Goal: Transaction & Acquisition: Purchase product/service

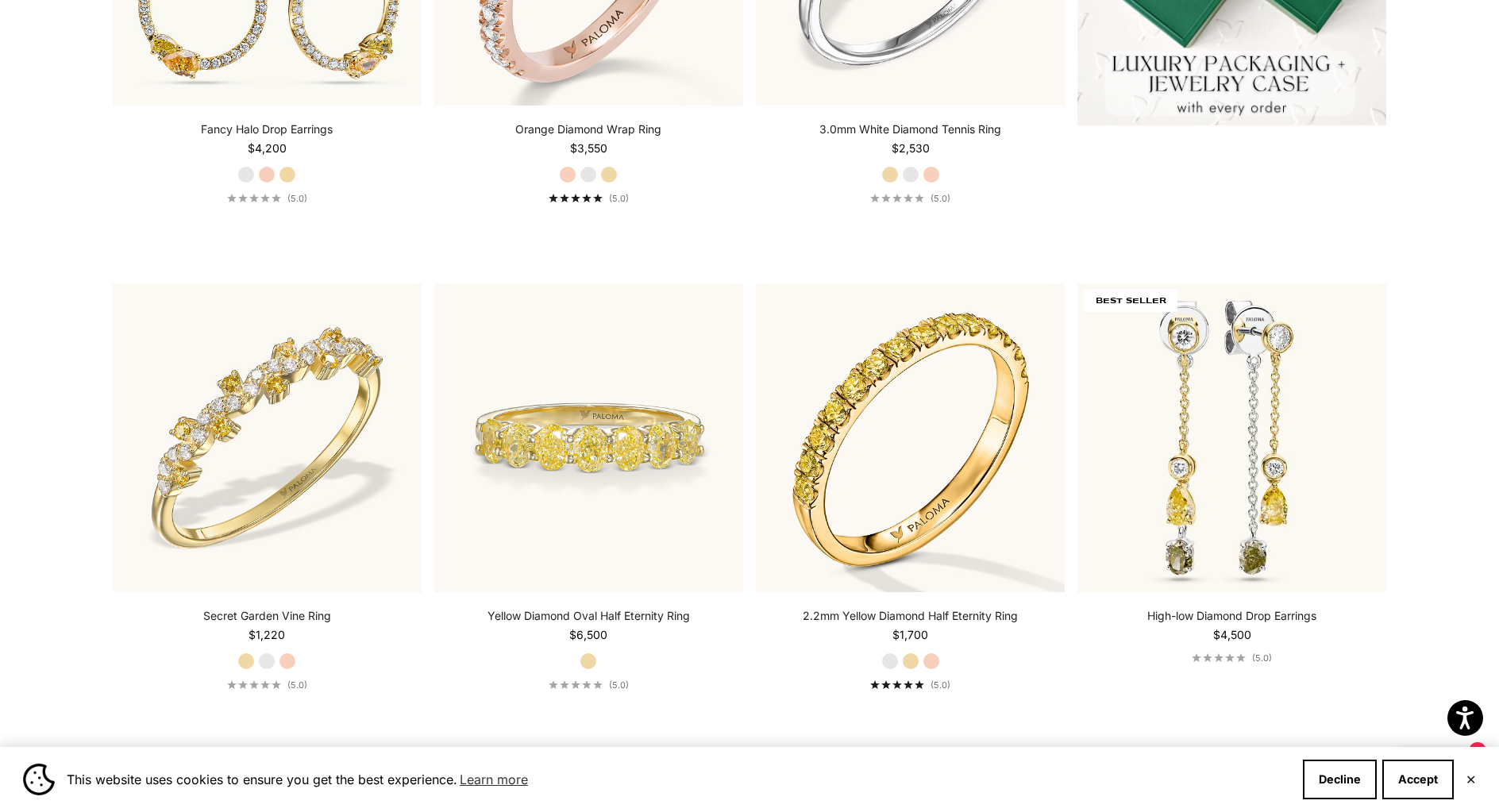
scroll to position [530, 0]
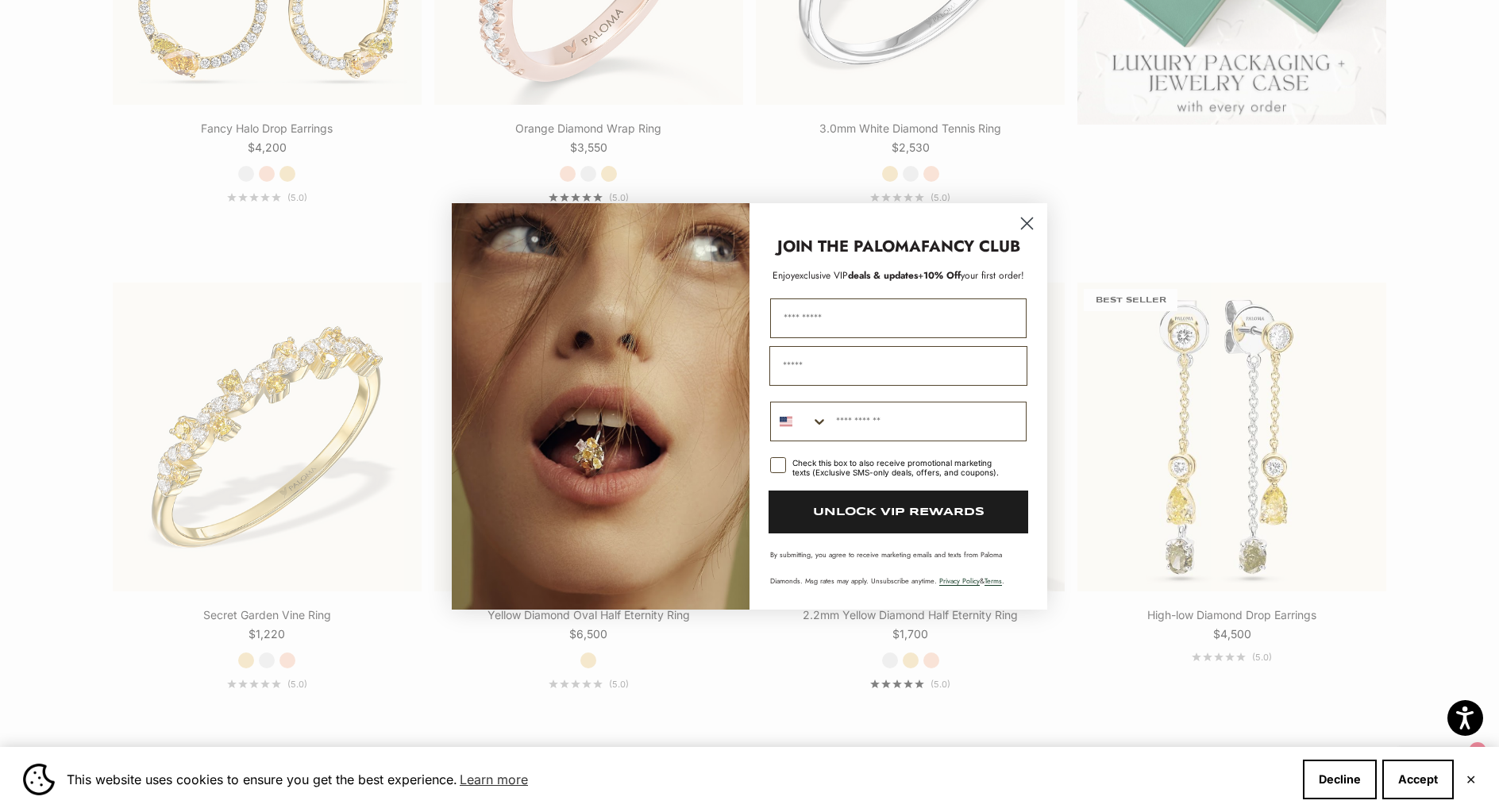
click at [1035, 217] on circle "Close dialog" at bounding box center [1027, 223] width 26 height 26
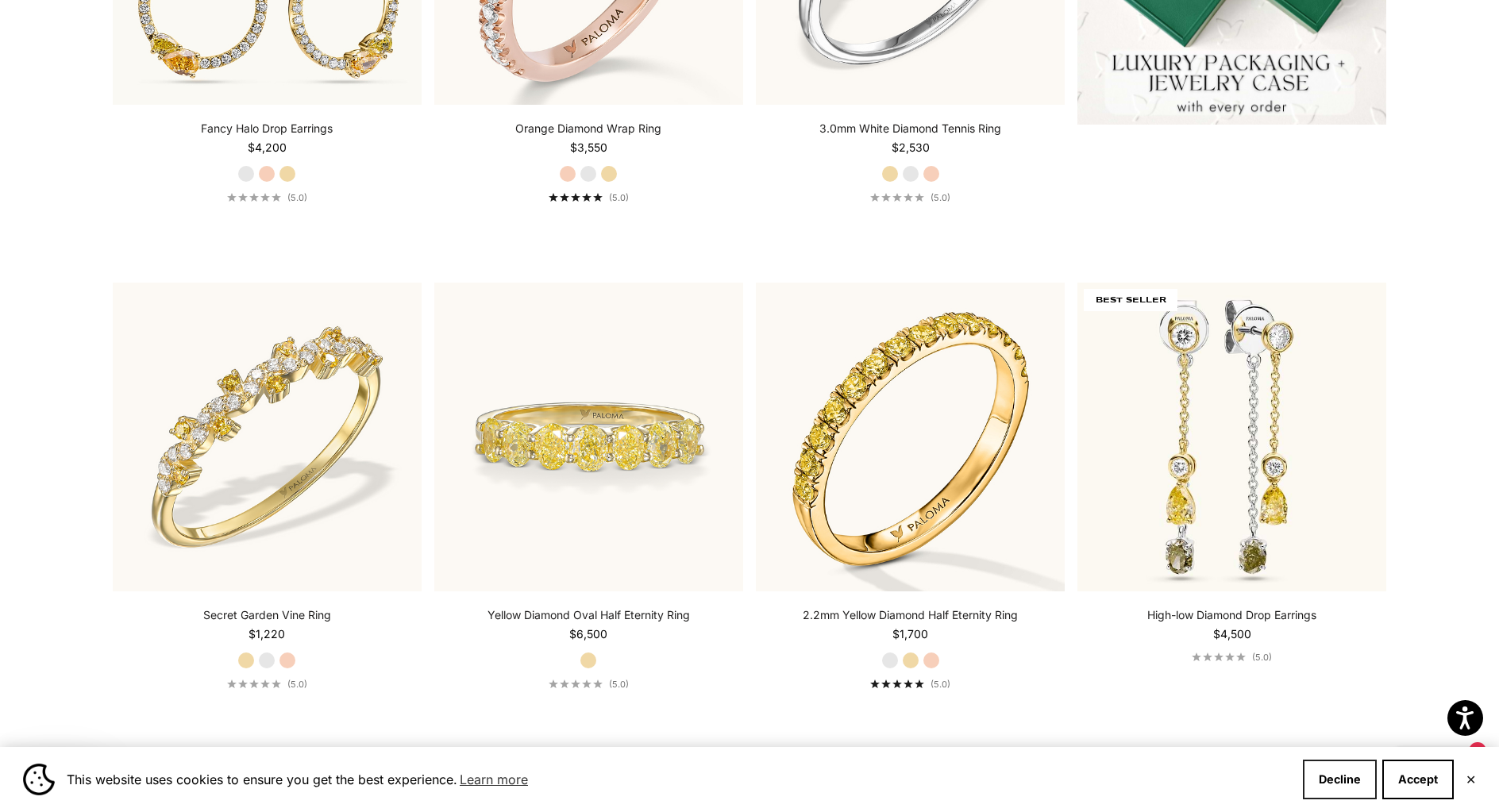
click at [1333, 790] on button "Decline" at bounding box center [1339, 780] width 74 height 40
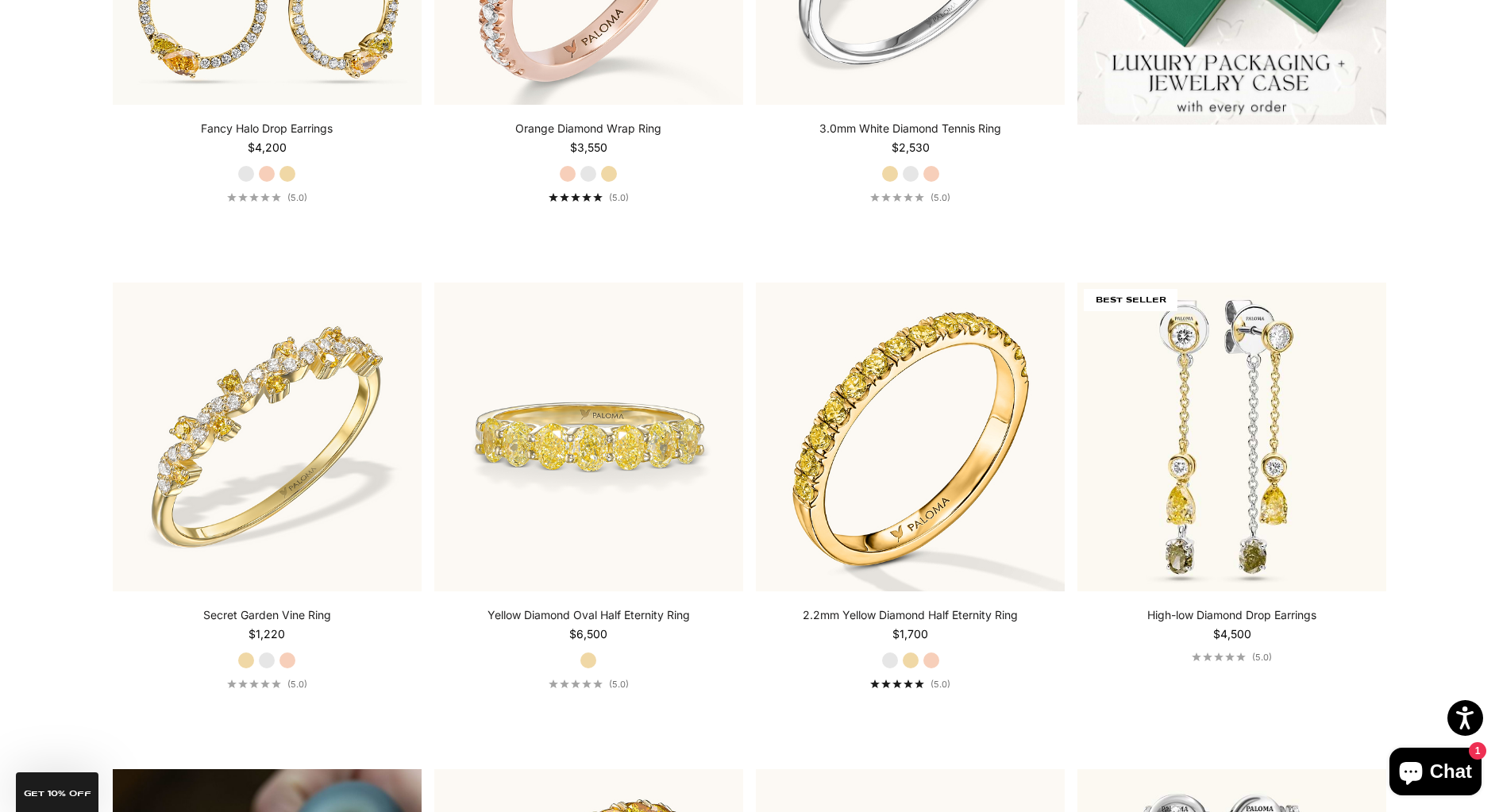
scroll to position [0, 0]
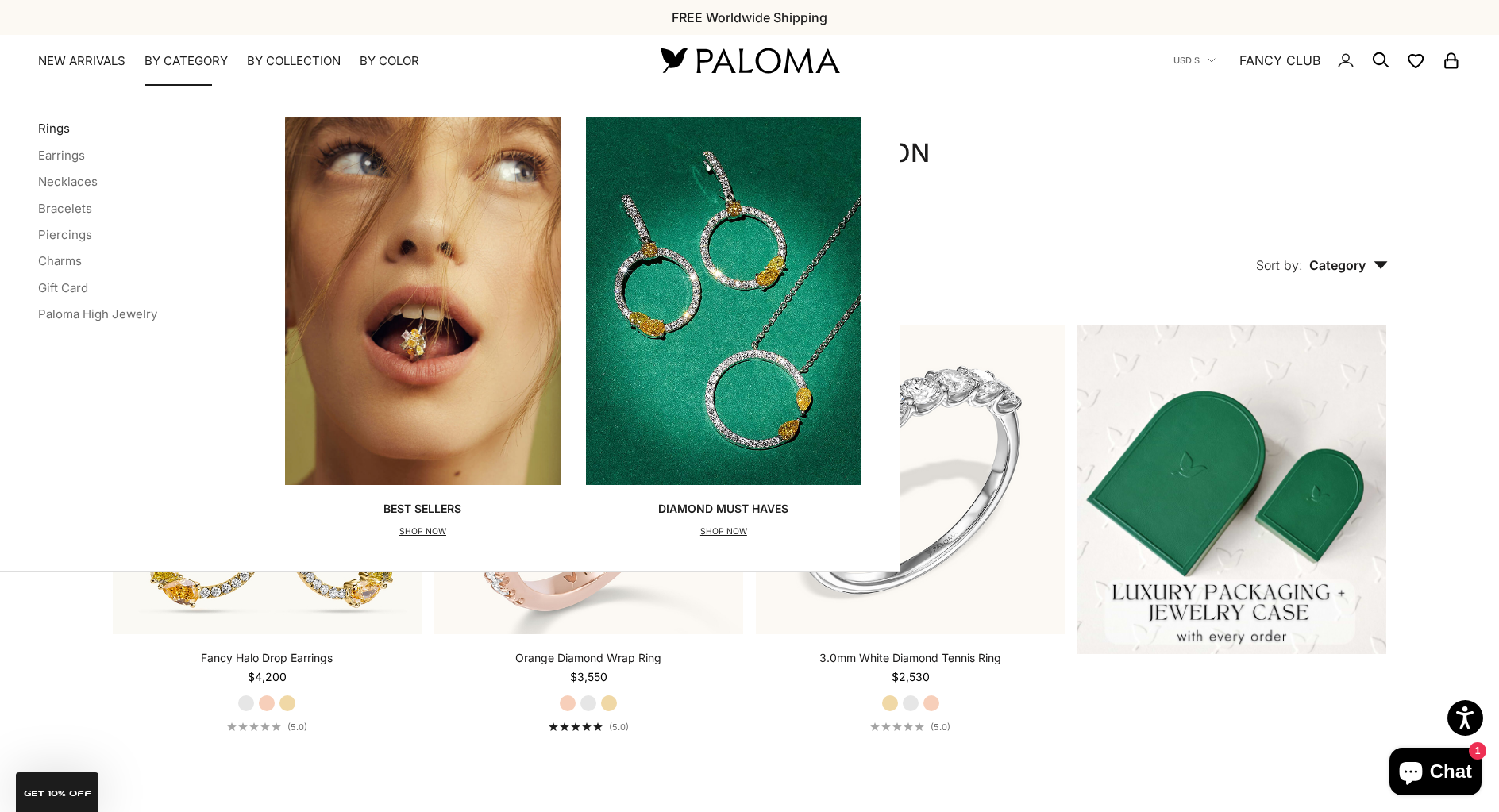
click at [64, 132] on link "Rings" at bounding box center [54, 128] width 31 height 15
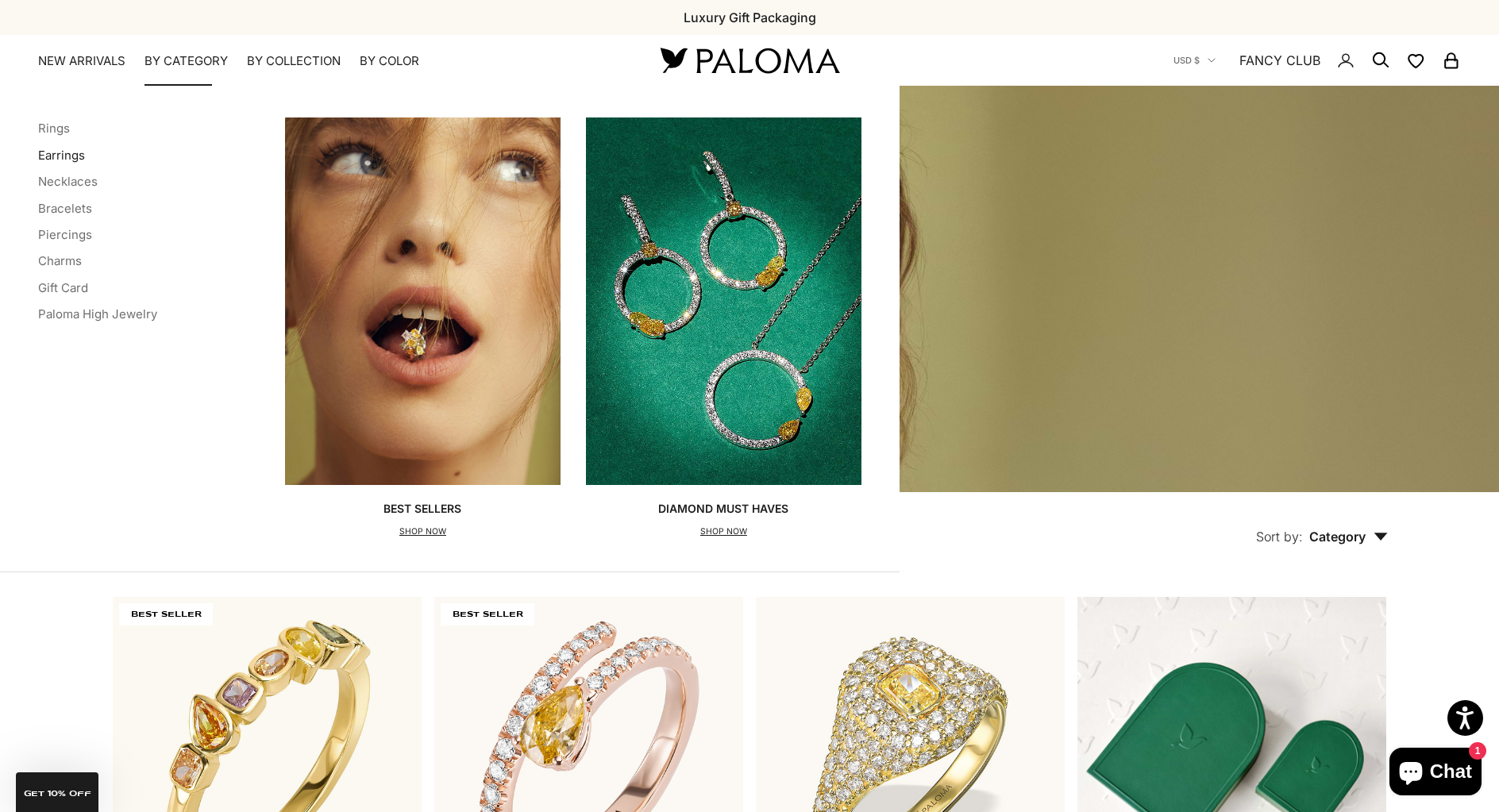
click at [42, 152] on link "Earrings" at bounding box center [61, 155] width 47 height 15
